Goal: Information Seeking & Learning: Compare options

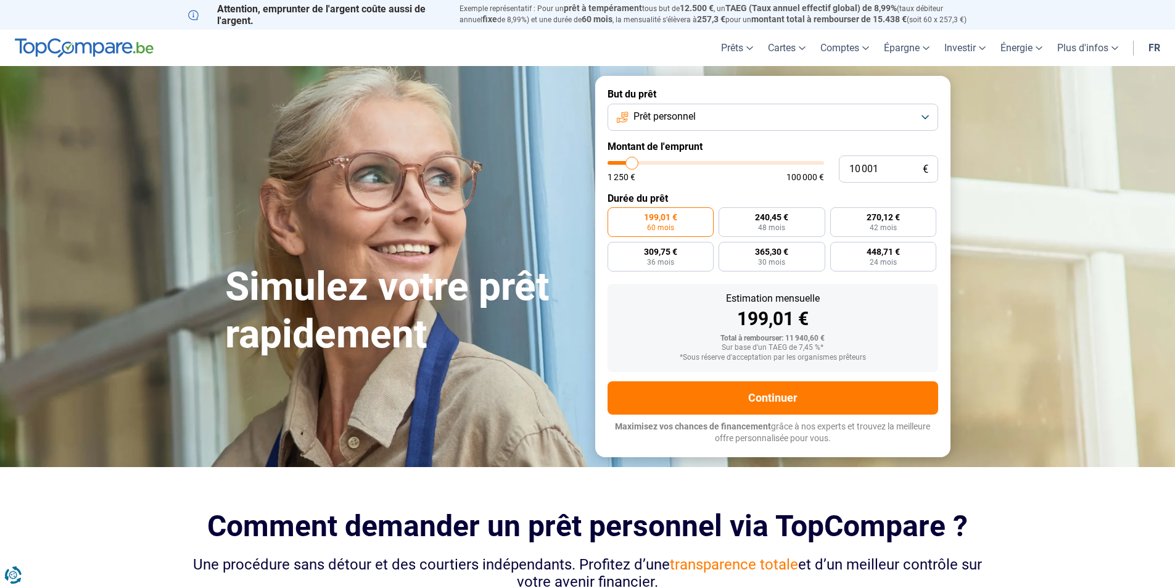
type input "11 000"
type input "11000"
type input "12 000"
type input "12000"
type input "13 250"
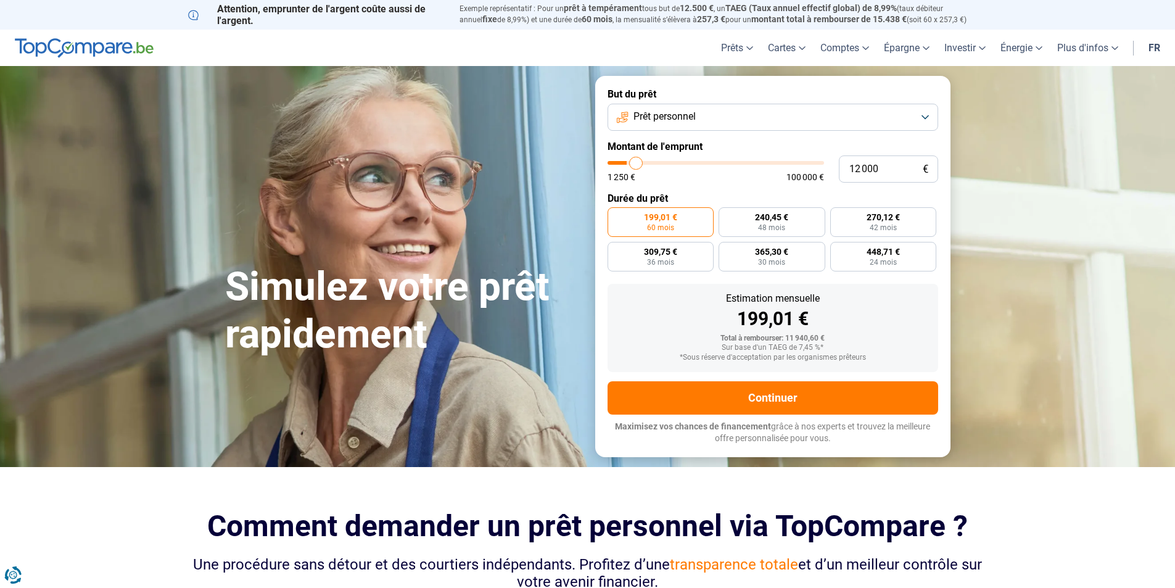
type input "13250"
type input "14 250"
type input "14250"
type input "15 000"
type input "15000"
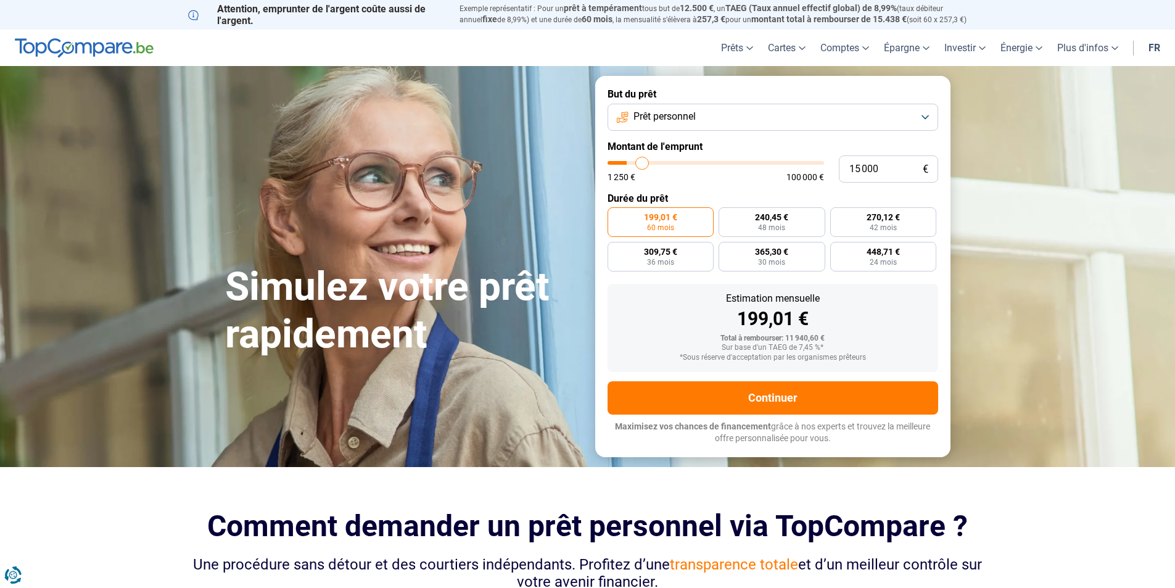
type input "15 750"
type input "15750"
type input "16 500"
type input "16500"
type input "17 250"
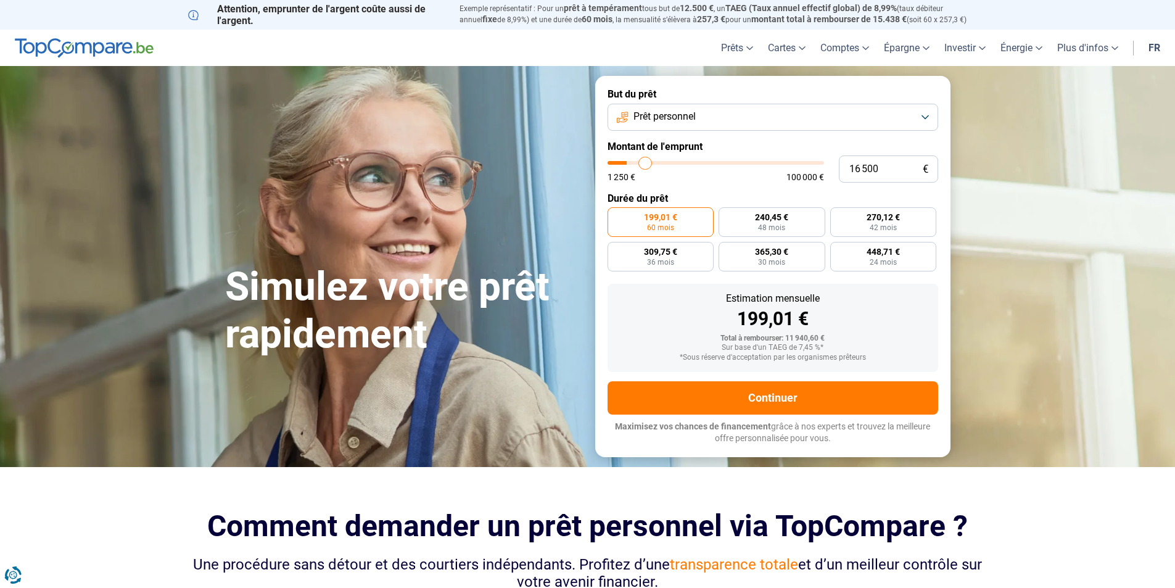
type input "17250"
type input "17 750"
type input "17750"
type input "18 000"
type input "18000"
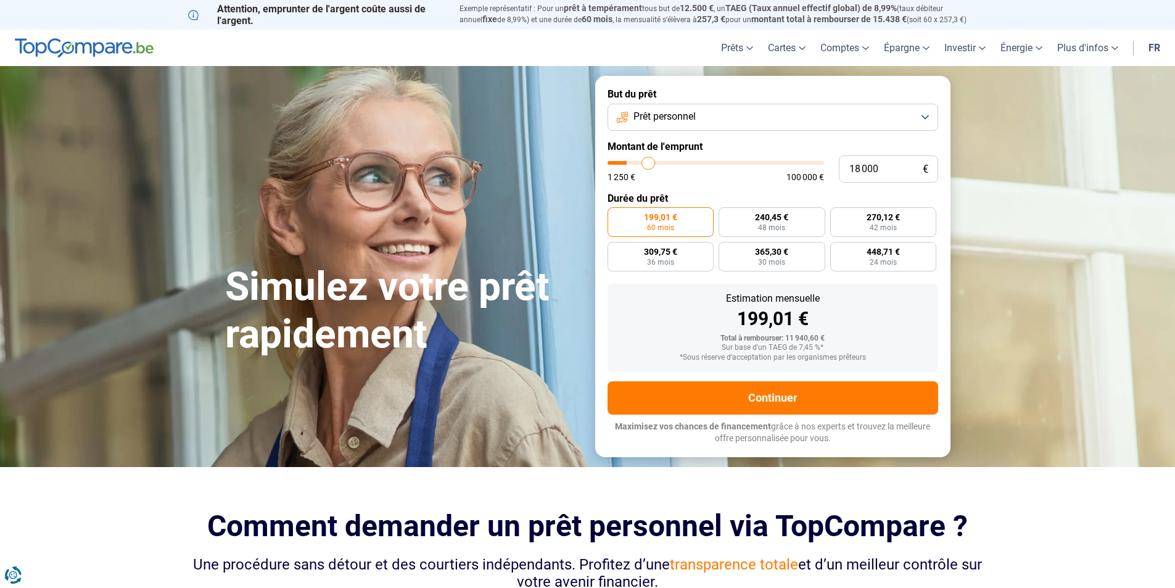
type input "18 750"
type input "18750"
type input "19 000"
type input "19000"
type input "19 250"
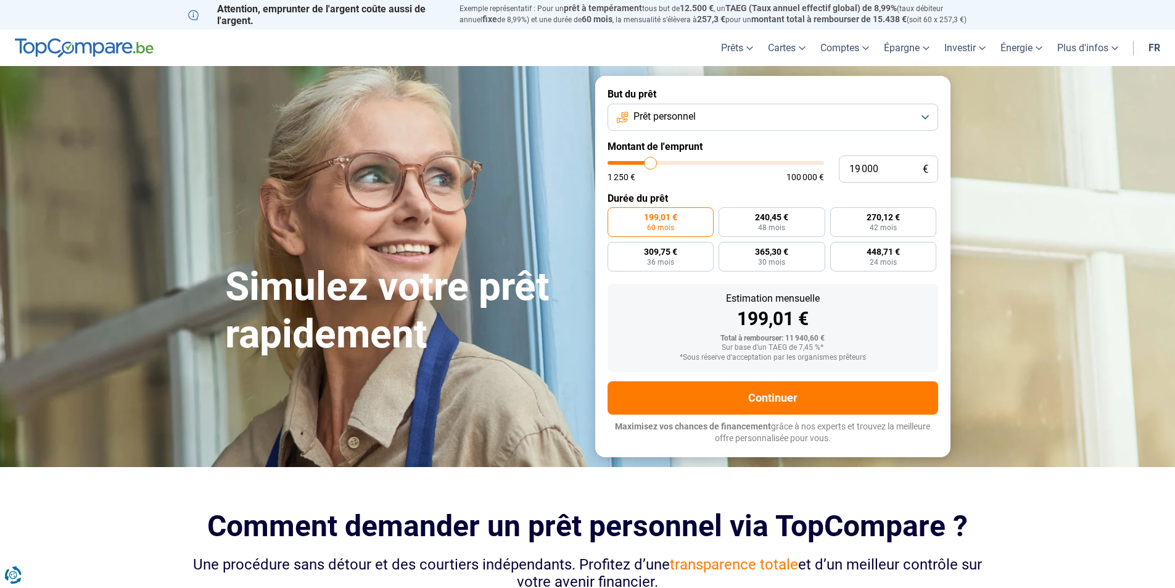
type input "19250"
type input "19 750"
type input "19750"
type input "20 250"
type input "20250"
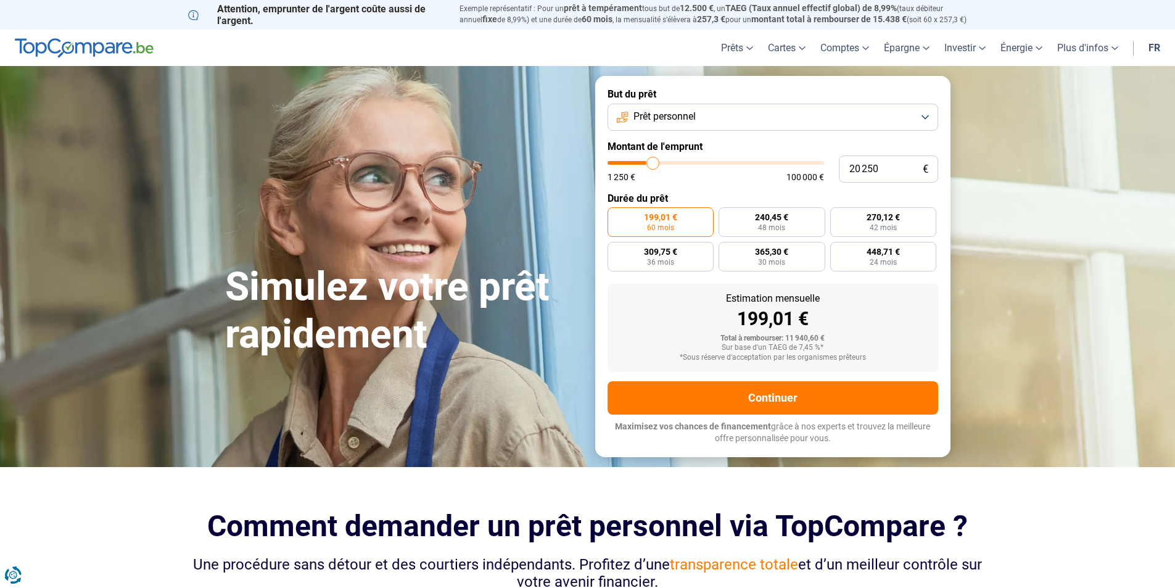
type input "20 750"
type input "20750"
type input "22 000"
type input "22000"
type input "23 000"
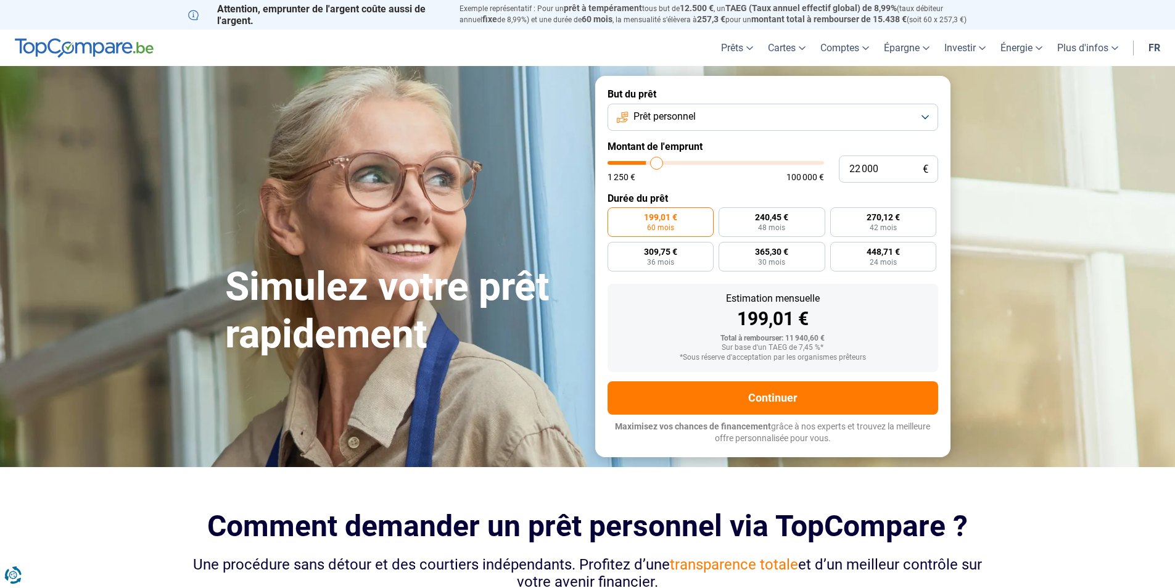
type input "23000"
type input "23 250"
type input "23250"
type input "23 500"
type input "23500"
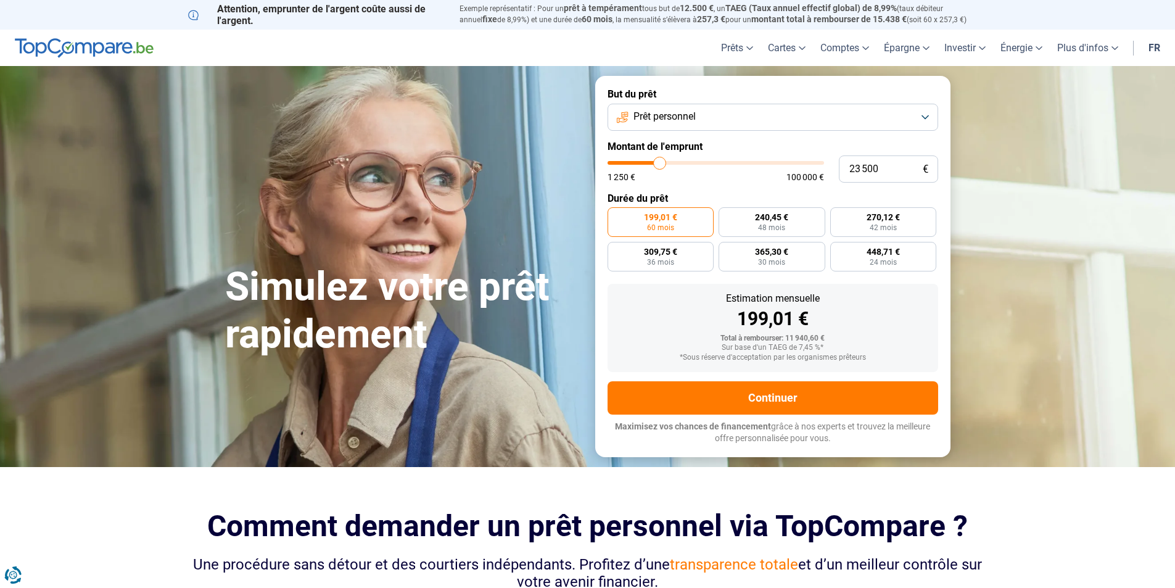
type input "24 250"
type input "24250"
type input "24 750"
type input "24750"
type input "25 000"
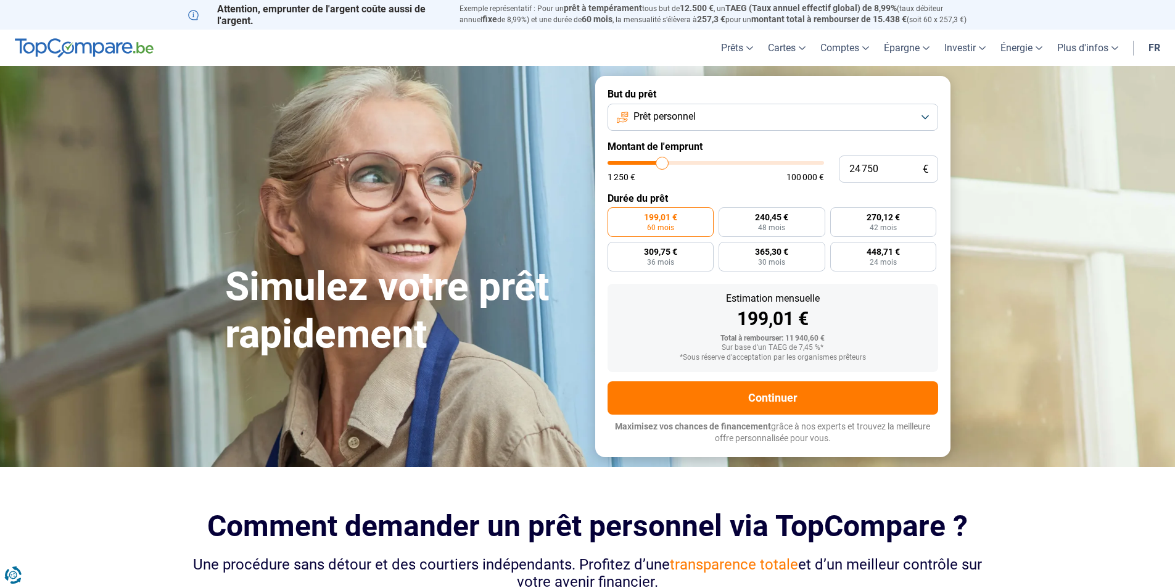
type input "25000"
type input "25 250"
type input "25250"
type input "25 750"
type input "25750"
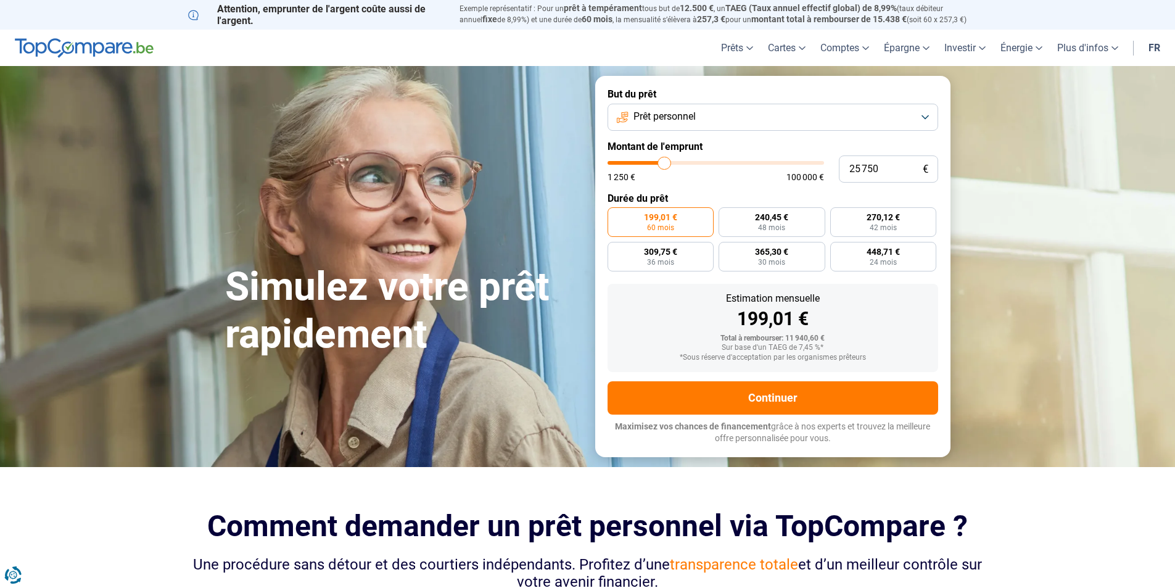
type input "26 000"
type input "26000"
type input "26 500"
type input "26500"
type input "27 250"
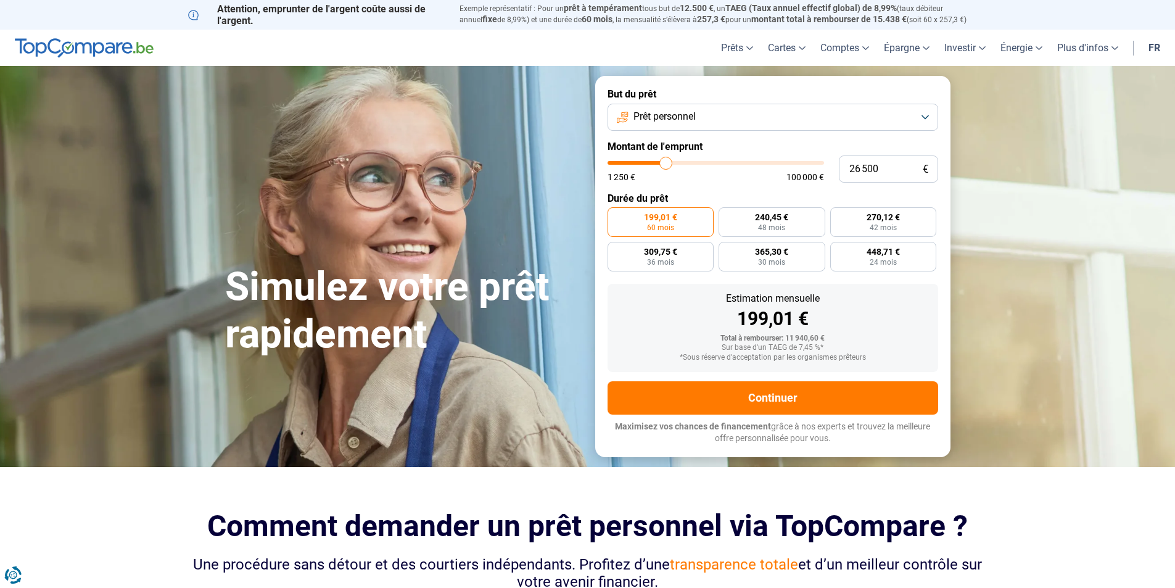
type input "27250"
type input "27 750"
type input "27750"
type input "28 750"
type input "28750"
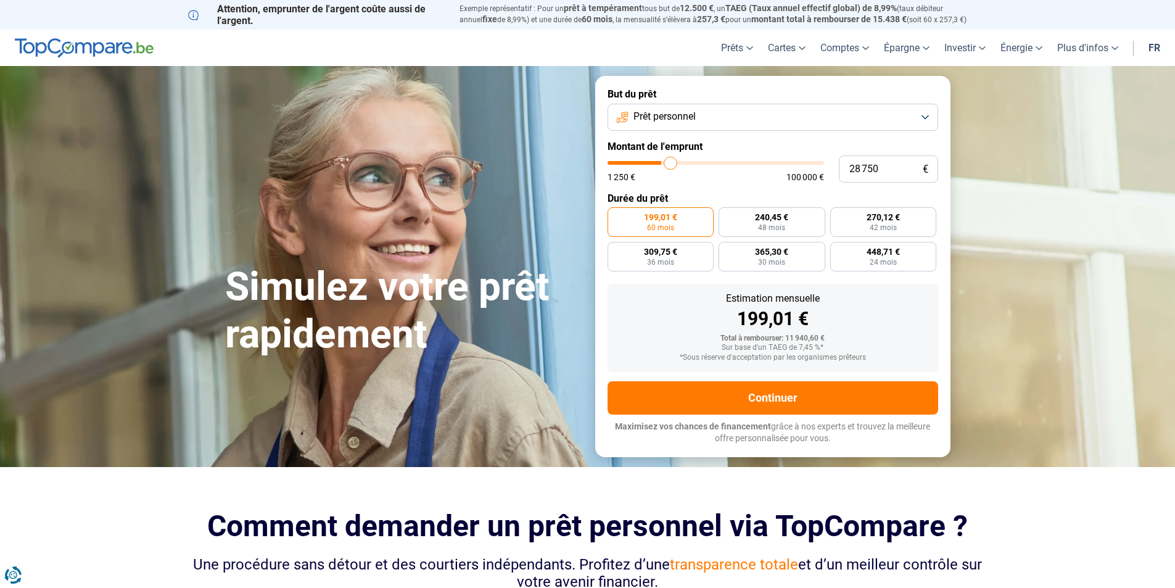
type input "29 000"
type input "29000"
type input "29 500"
type input "29500"
type input "29 000"
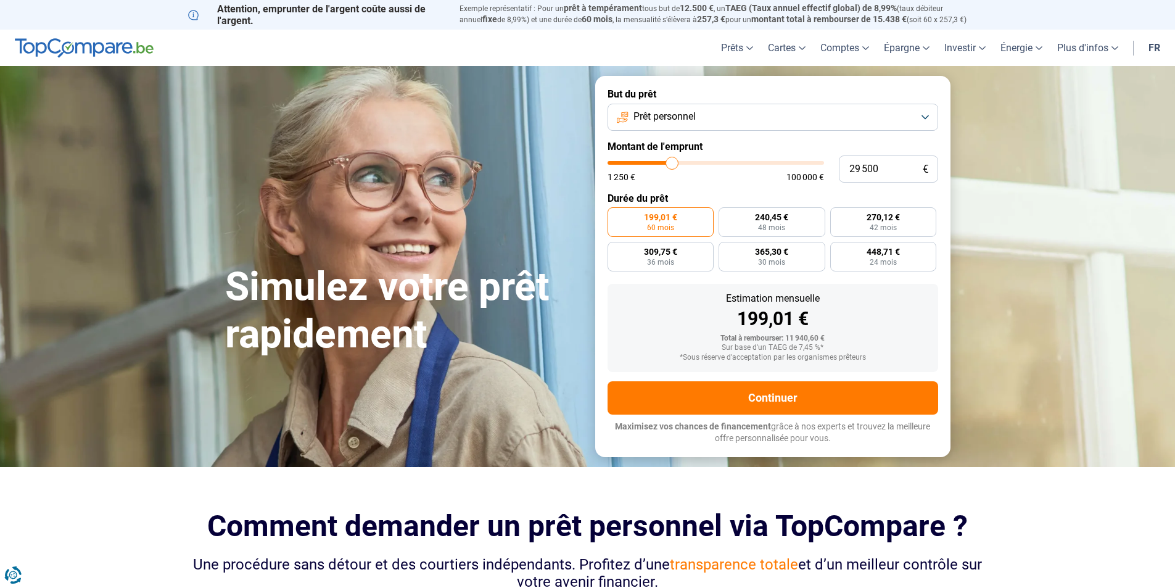
type input "29000"
type input "27 500"
type input "27500"
type input "25 750"
type input "25750"
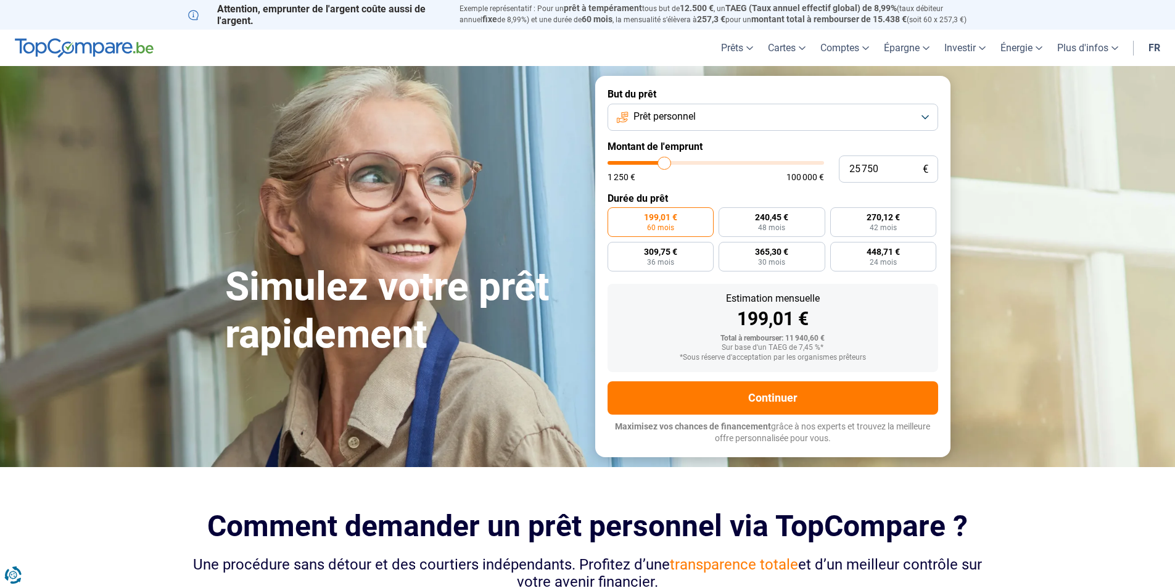
type input "23 750"
type input "23750"
type input "22 250"
type input "22250"
type input "20 500"
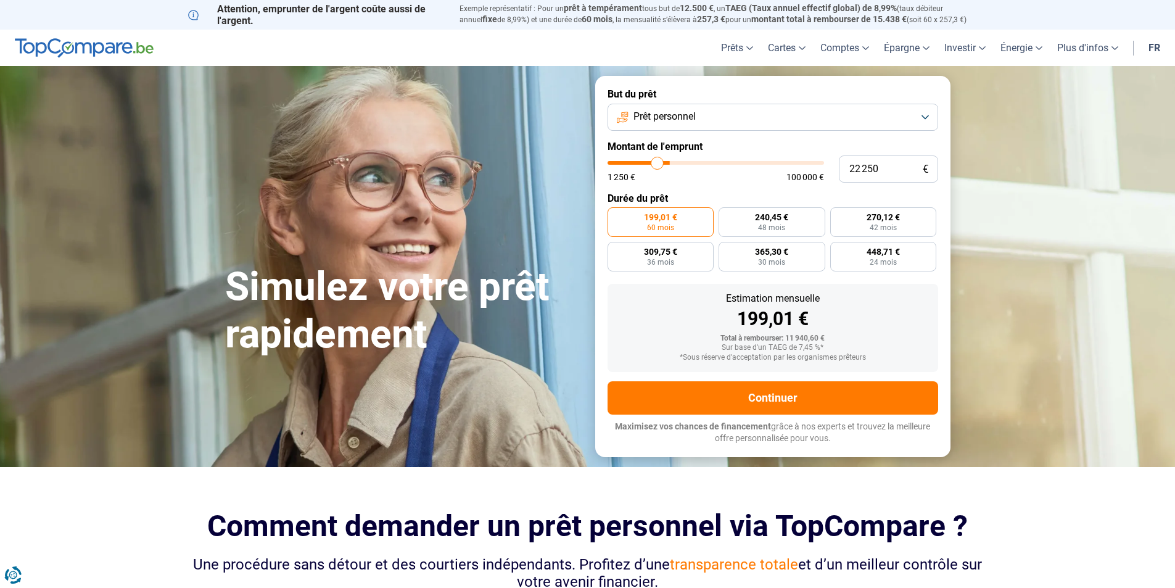
type input "20500"
type input "20 000"
type input "20000"
type input "19 000"
type input "19000"
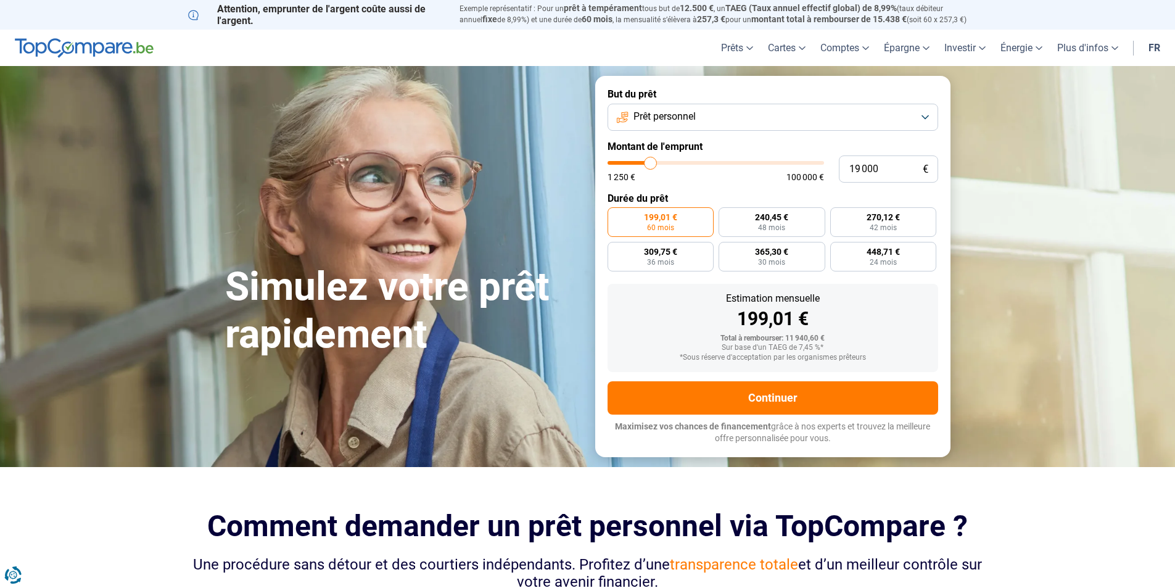
type input "18 500"
type input "18500"
type input "17 500"
type input "17500"
type input "16 500"
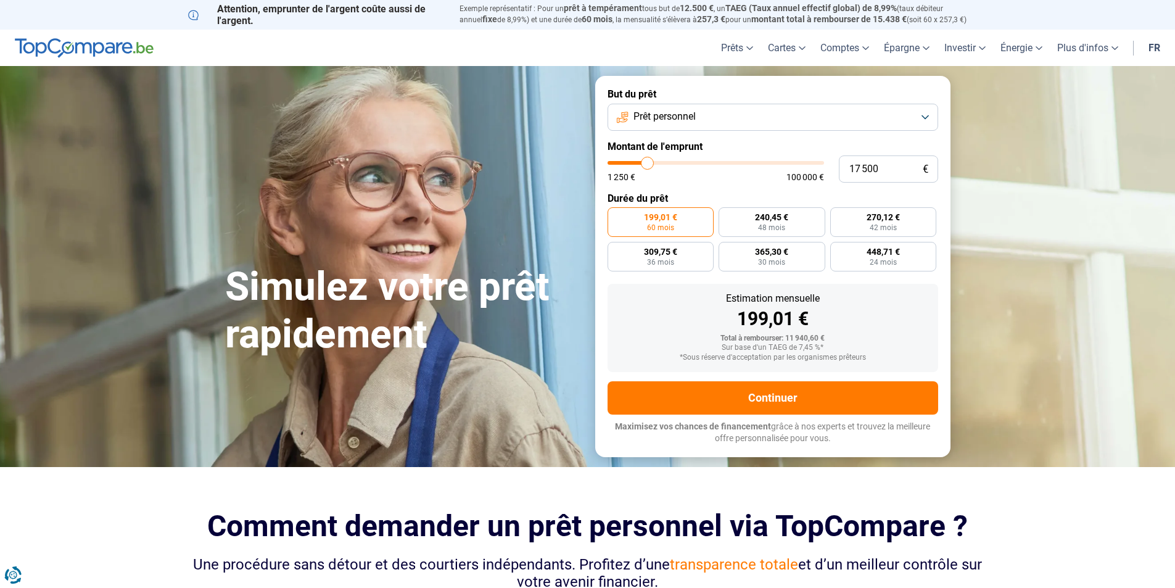
type input "16500"
type input "15 000"
type input "15000"
type input "13 250"
type input "13250"
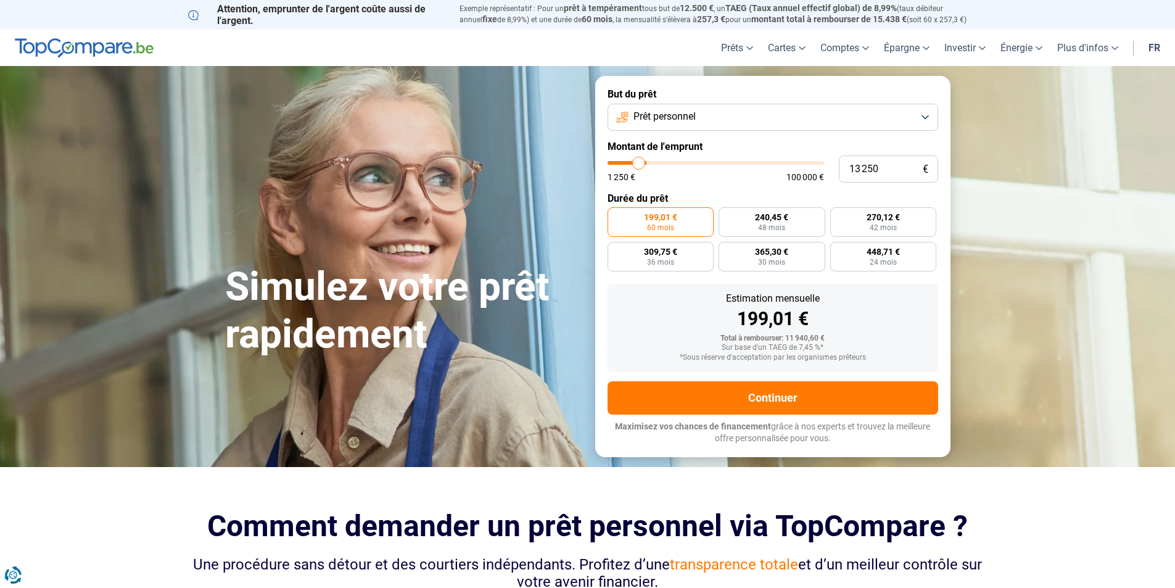
type input "11 500"
type input "11500"
type input "10 000"
type input "10000"
type input "7 250"
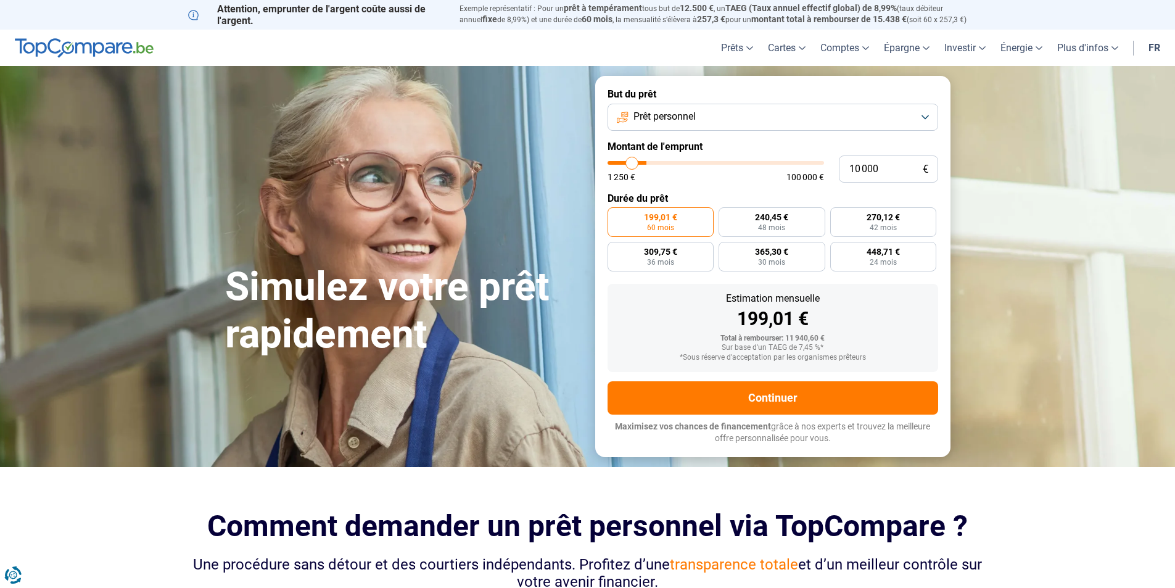
type input "7250"
type input "5 750"
type input "5750"
type input "4 500"
type input "4500"
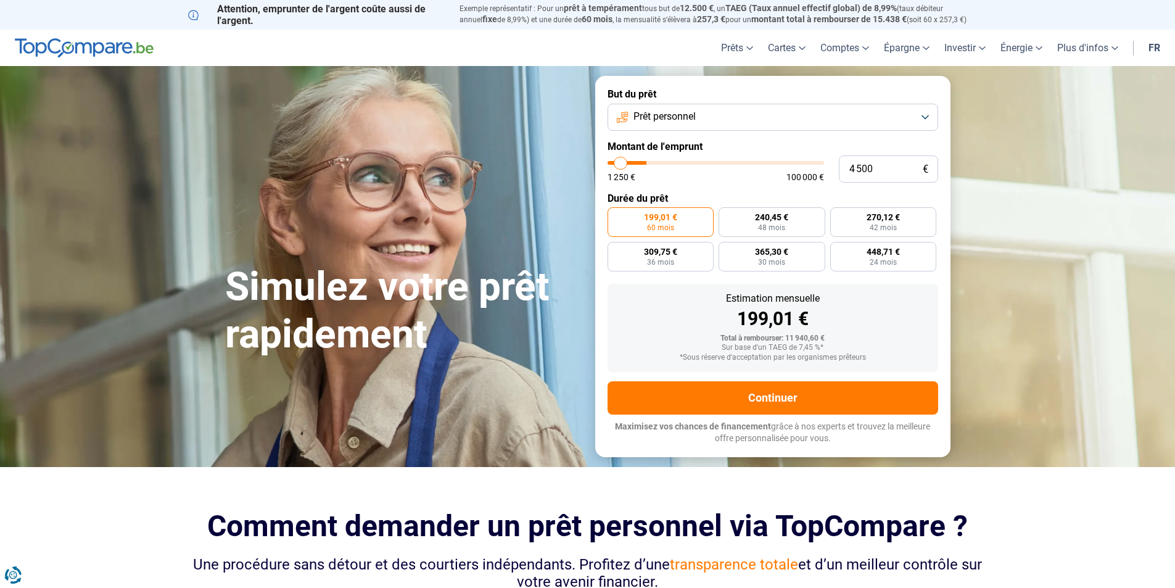
type input "3 750"
type input "3750"
type input "3 000"
type input "3000"
type input "2 500"
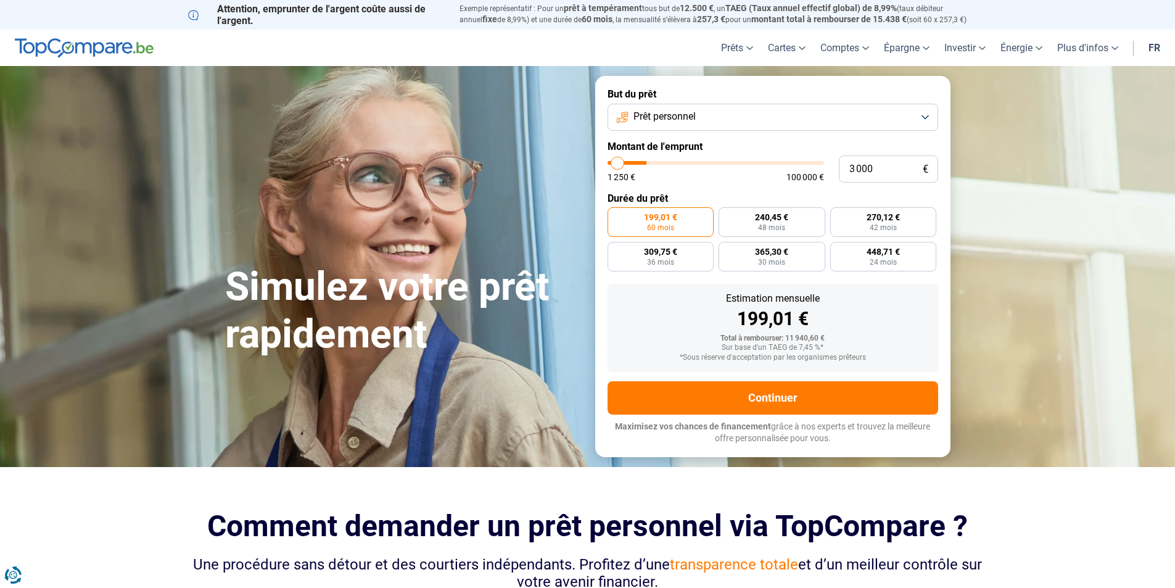
type input "2500"
type input "2 000"
type input "2000"
type input "1 500"
type input "1500"
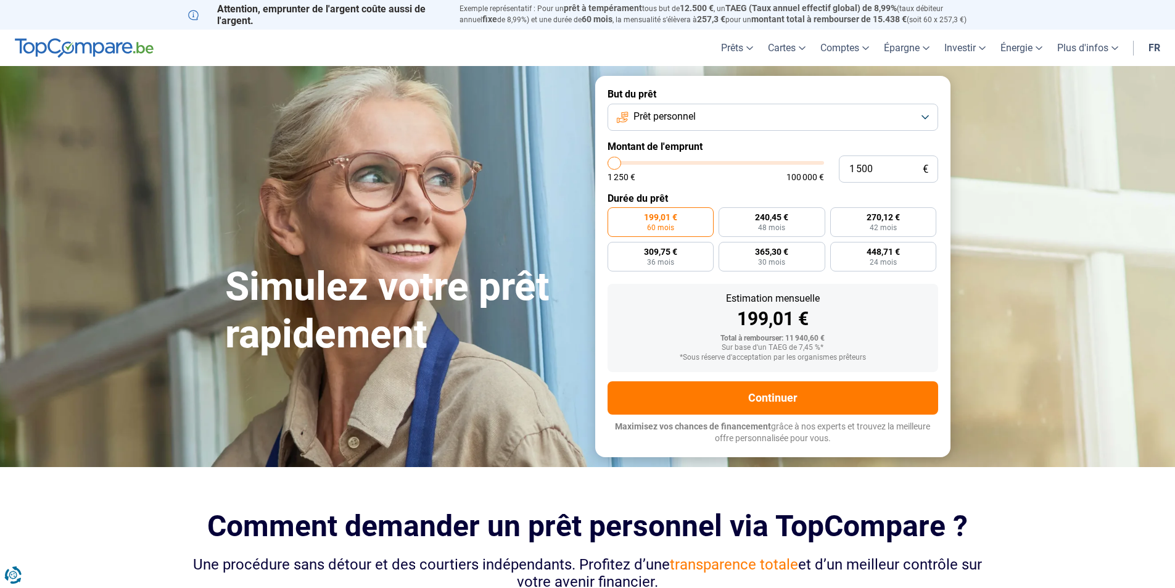
type input "1 250"
type input "1250"
type input "1 500"
type input "1500"
type input "2 250"
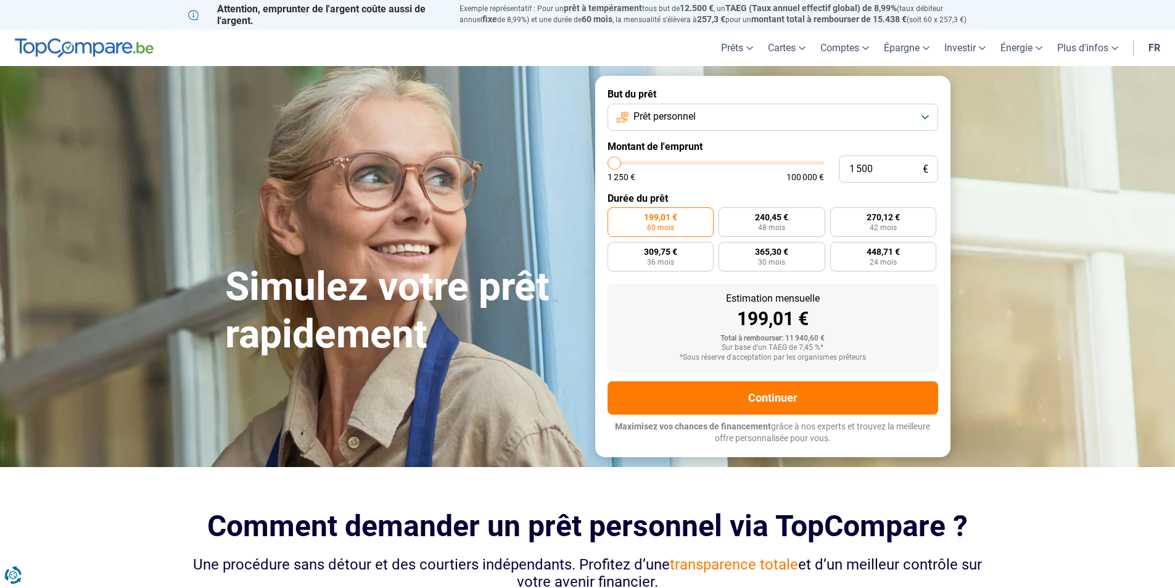
type input "2250"
type input "2 500"
type input "2500"
type input "2 750"
type input "2750"
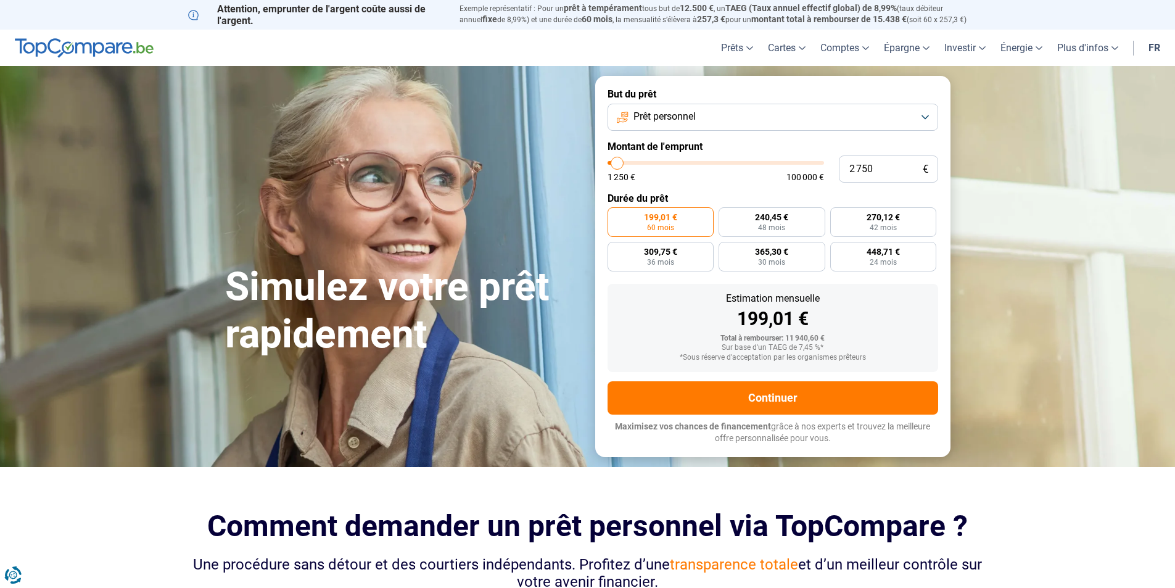
type input "3 500"
type input "3500"
type input "3 750"
type input "3750"
type input "4 250"
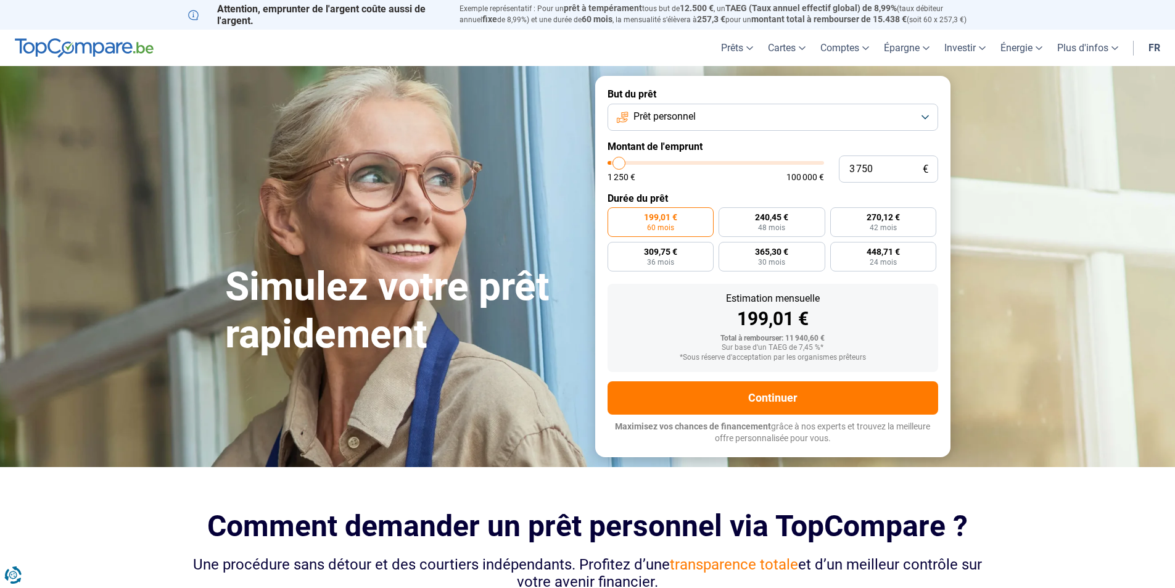
type input "4250"
type input "4 000"
type input "4000"
type input "3 500"
type input "3500"
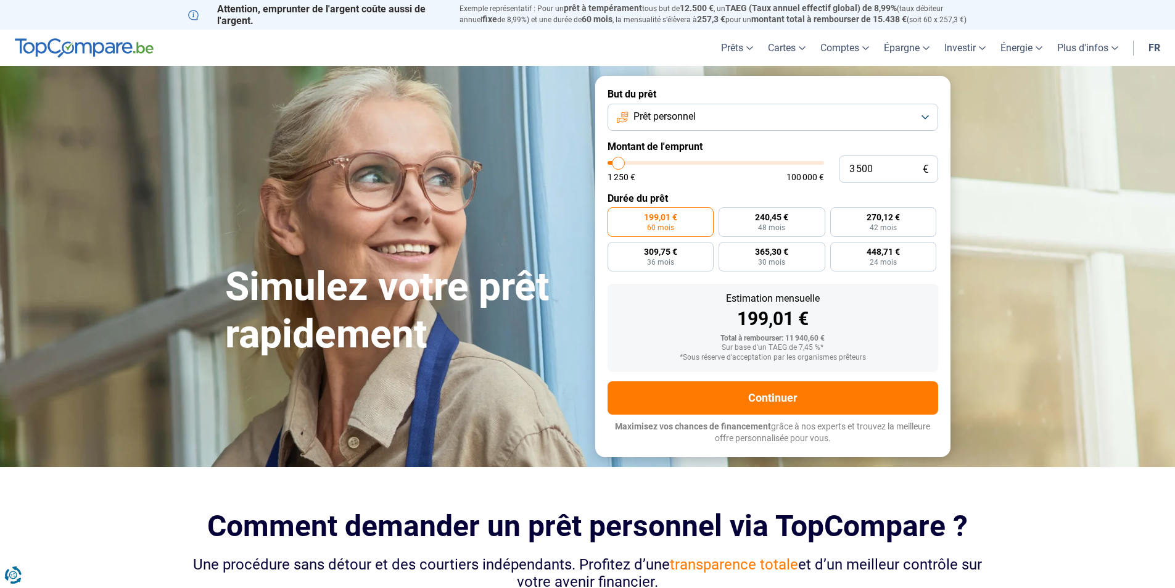
type input "2 750"
type input "2750"
type input "2 500"
type input "2500"
type input "2 750"
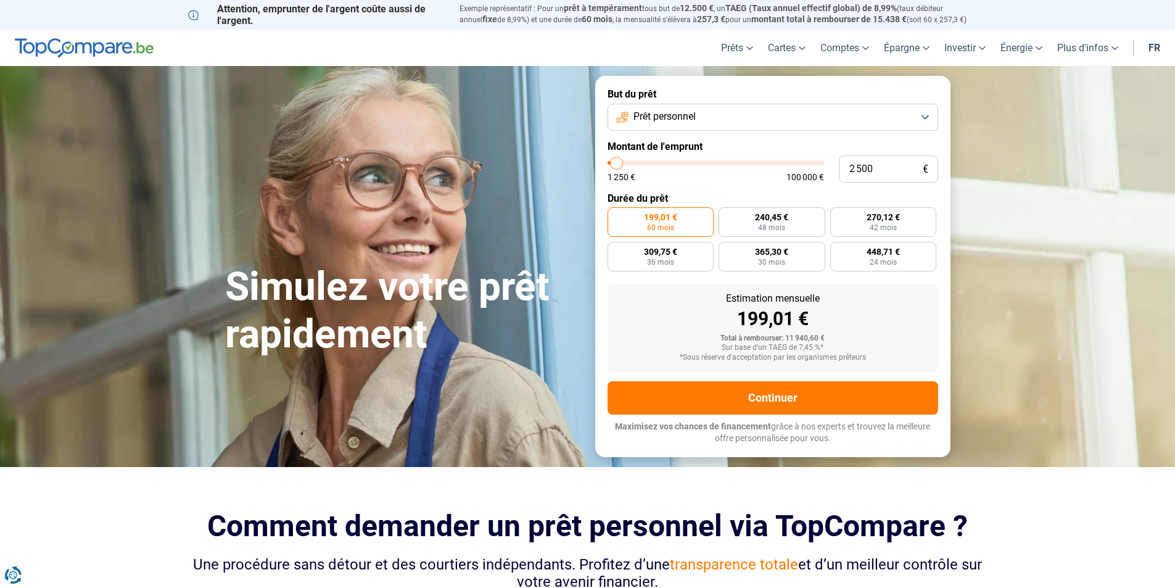
type input "2750"
type input "3 000"
type input "3000"
type input "3 500"
type input "3500"
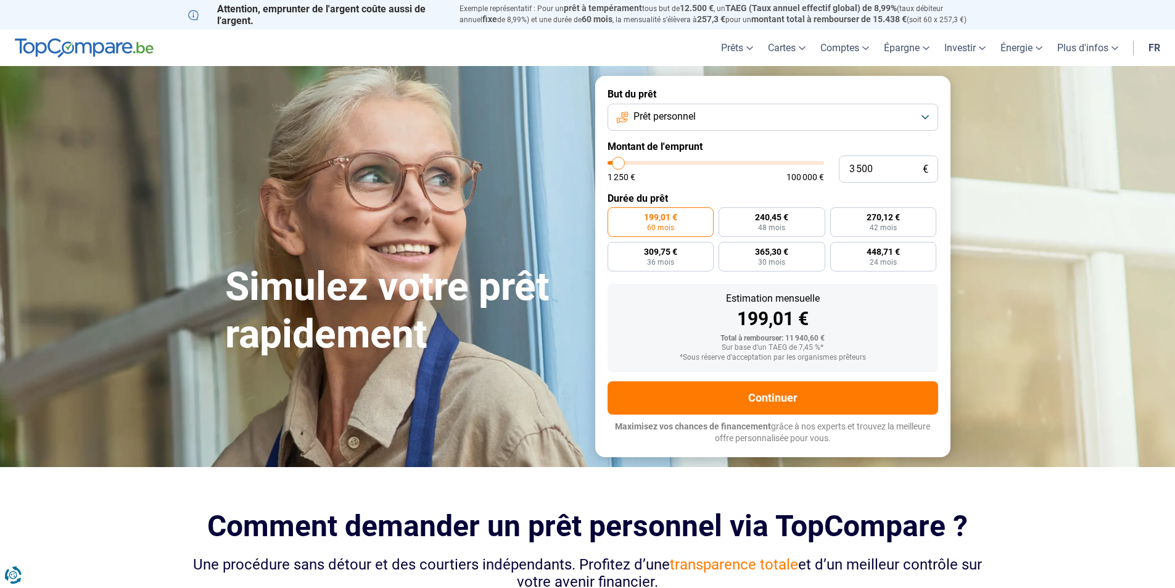
type input "4 000"
type input "4000"
type input "4 250"
type input "4250"
type input "4 500"
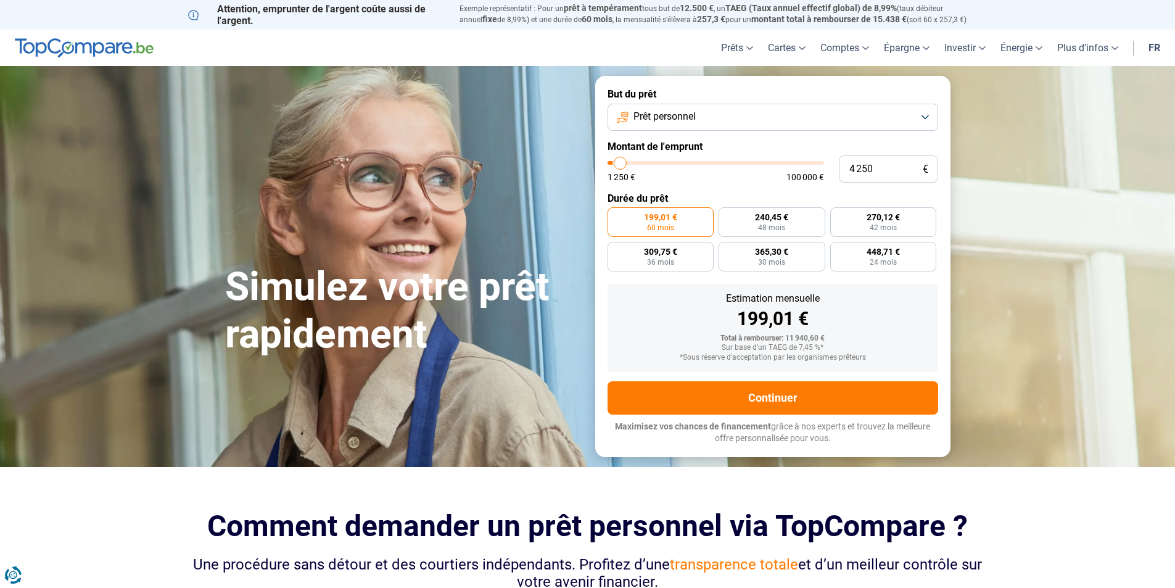
type input "4500"
type input "5 000"
type input "5000"
type input "4 500"
type input "4500"
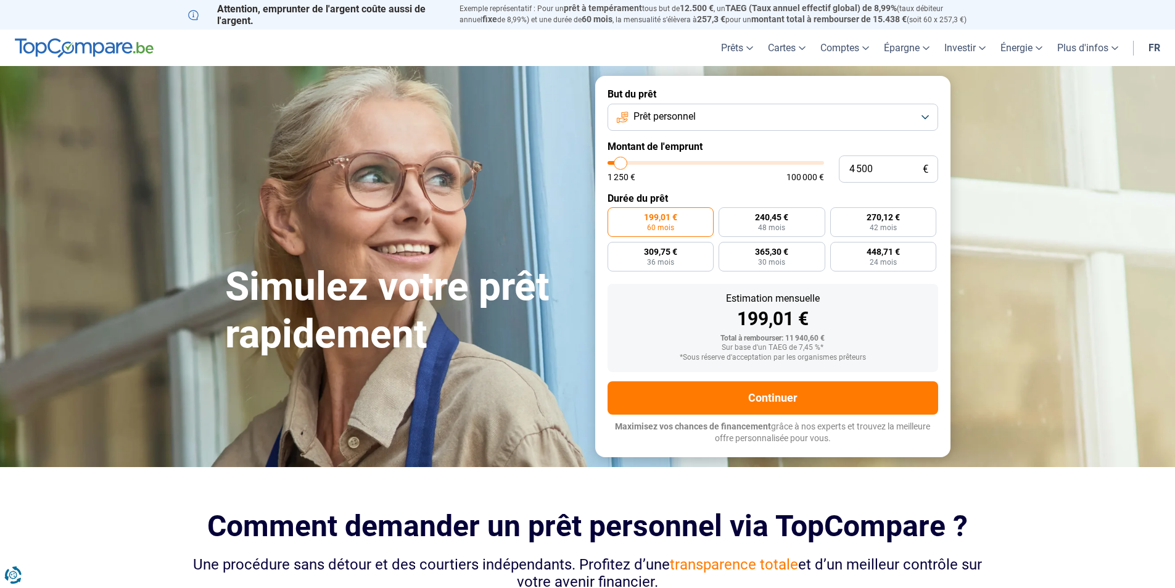
type input "4 250"
type input "4250"
type input "4 000"
drag, startPoint x: 631, startPoint y: 160, endPoint x: 620, endPoint y: 164, distance: 12.5
type input "4000"
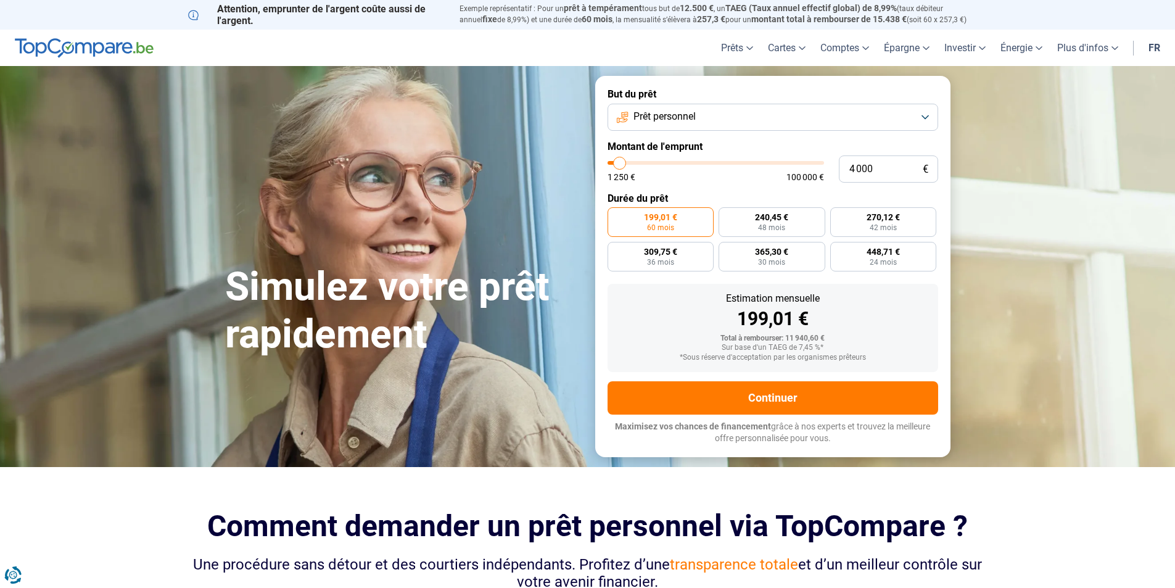
click at [620, 164] on input "range" at bounding box center [715, 163] width 216 height 4
radio input "true"
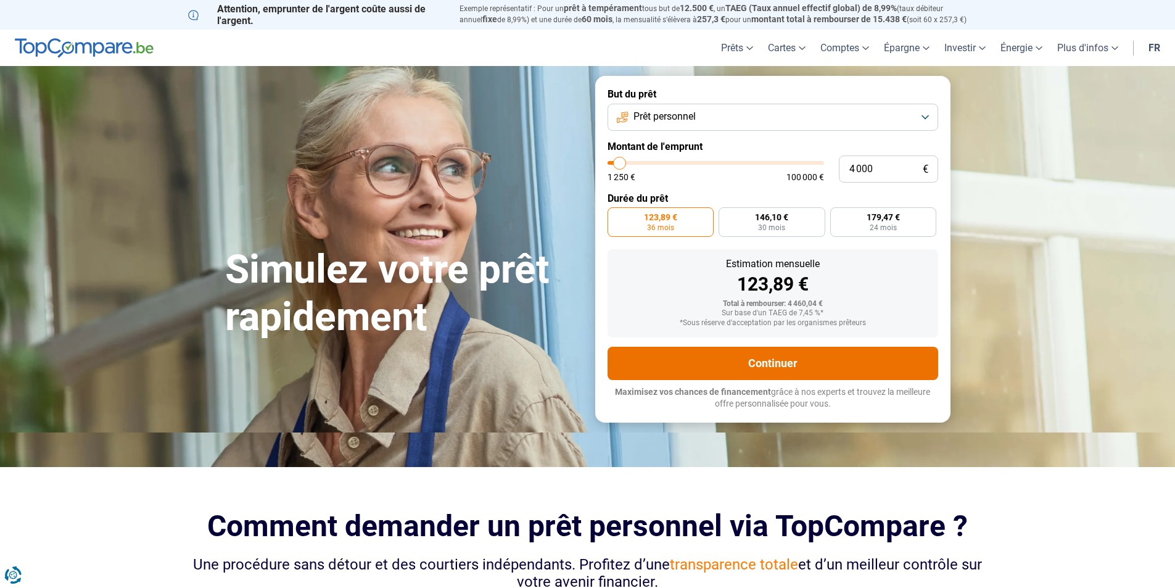
click at [775, 366] on button "Continuer" at bounding box center [772, 363] width 331 height 33
